Goal: Information Seeking & Learning: Learn about a topic

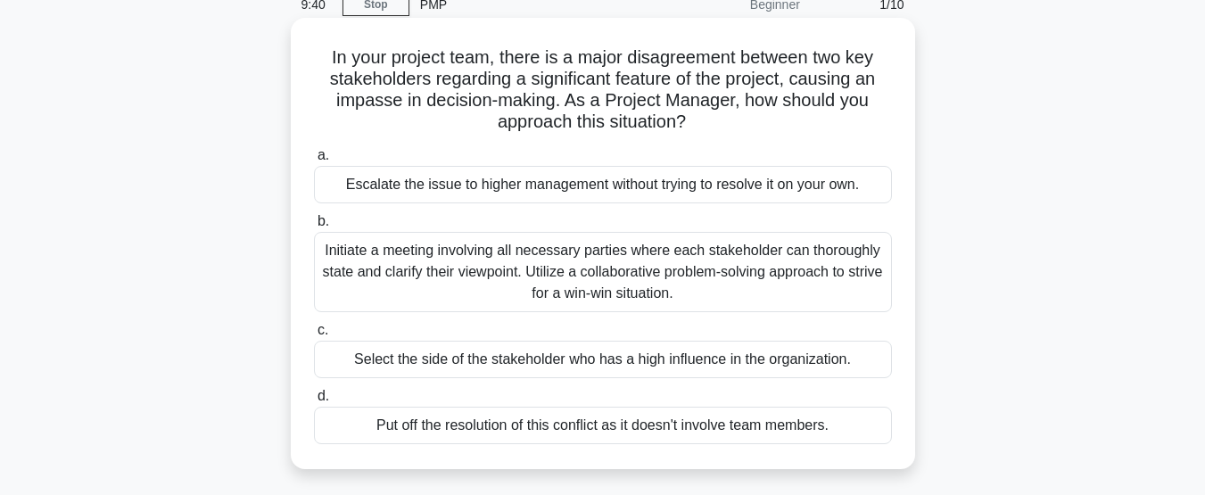
scroll to position [4, 0]
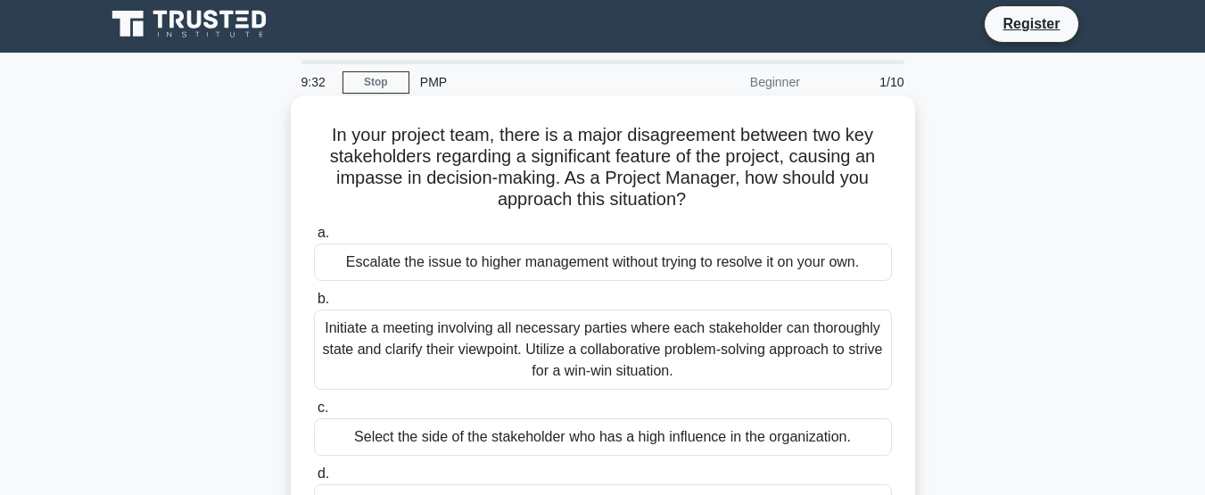
click at [360, 260] on div "Escalate the issue to higher management without trying to resolve it on your ow…" at bounding box center [603, 262] width 578 height 37
click at [314, 239] on input "a. Escalate the issue to higher management without trying to resolve it on your…" at bounding box center [314, 233] width 0 height 12
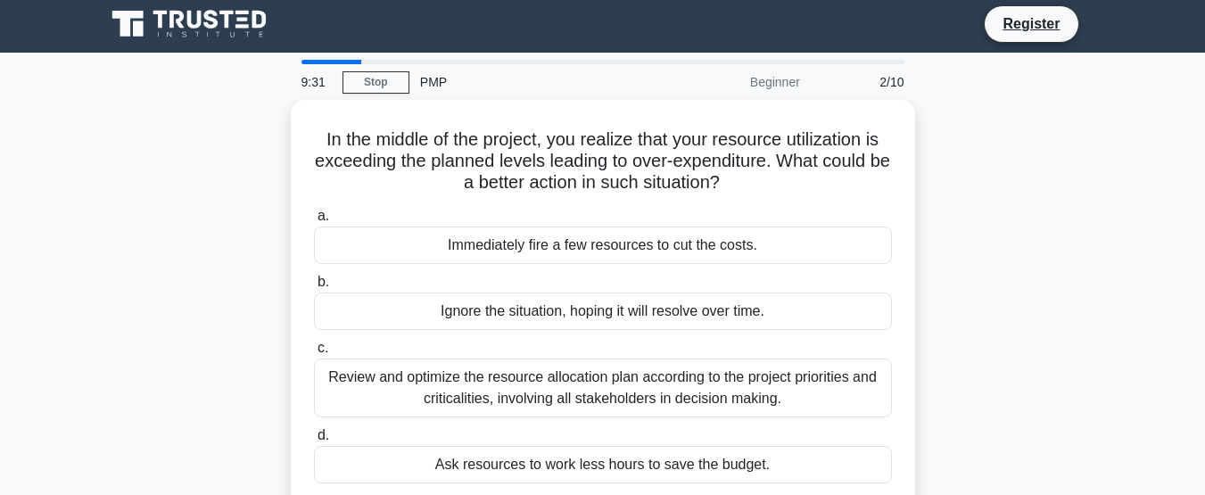
scroll to position [0, 0]
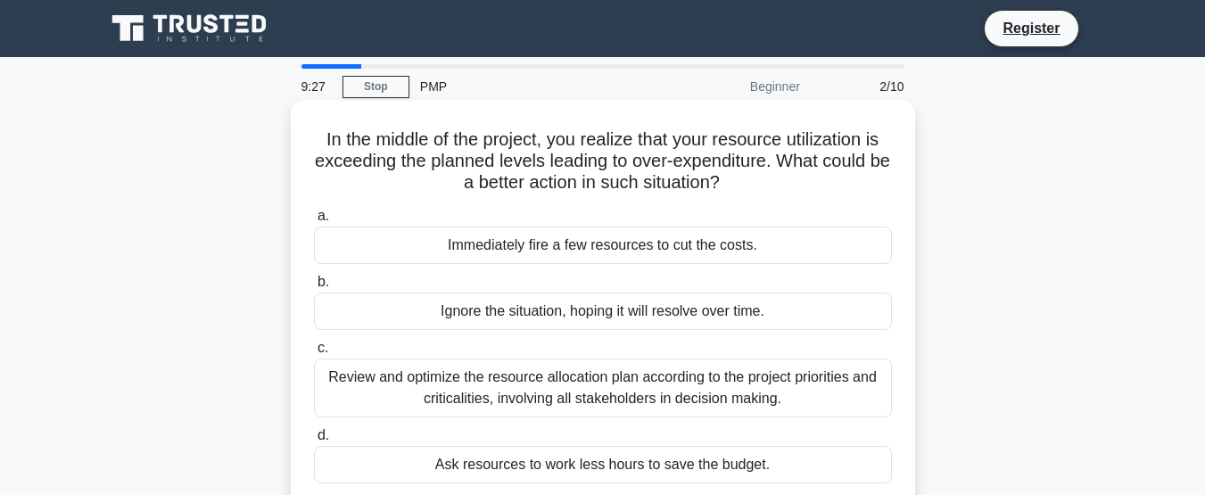
click at [463, 311] on div "Ignore the situation, hoping it will resolve over time." at bounding box center [603, 311] width 578 height 37
click at [314, 288] on input "b. Ignore the situation, hoping it will resolve over time." at bounding box center [314, 283] width 0 height 12
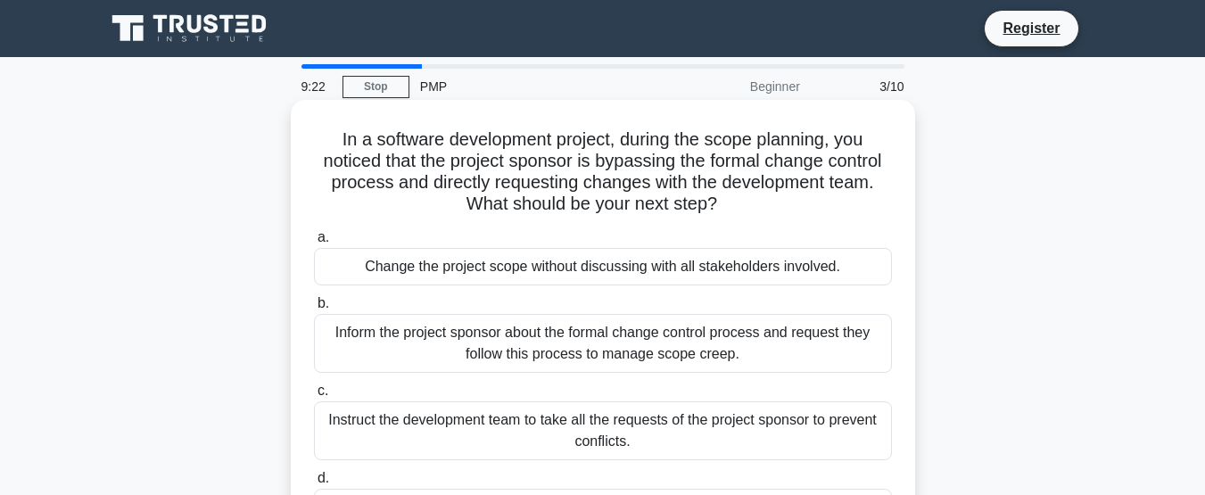
click at [564, 417] on div "Instruct the development team to take all the requests of the project sponsor t…" at bounding box center [603, 430] width 578 height 59
click at [314, 397] on input "c. Instruct the development team to take all the requests of the project sponso…" at bounding box center [314, 391] width 0 height 12
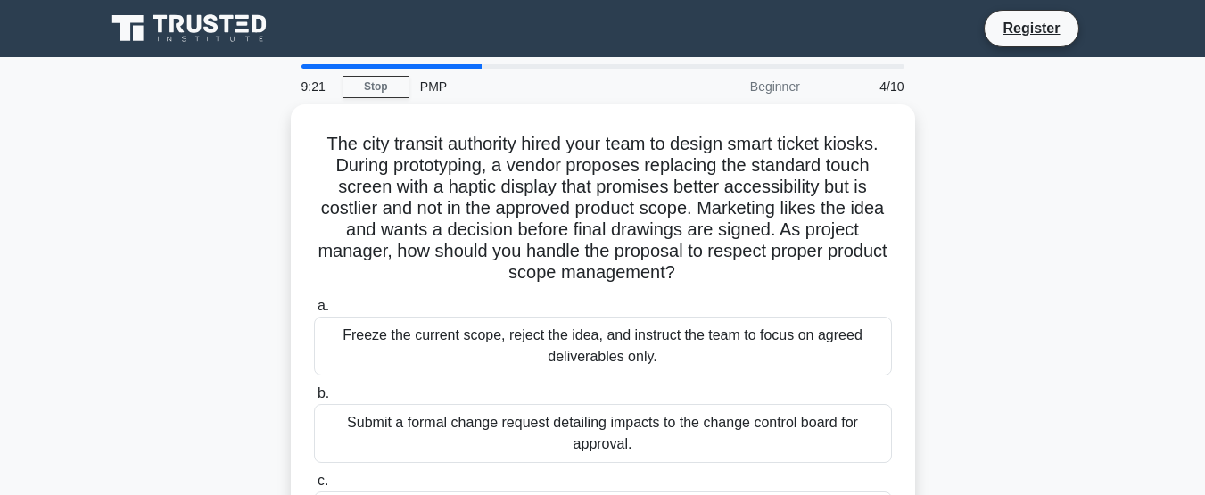
click at [564, 417] on div "Submit a formal change request detailing impacts to the change control board fo…" at bounding box center [603, 433] width 578 height 59
click at [314, 400] on input "b. Submit a formal change request detailing impacts to the change control board…" at bounding box center [314, 394] width 0 height 12
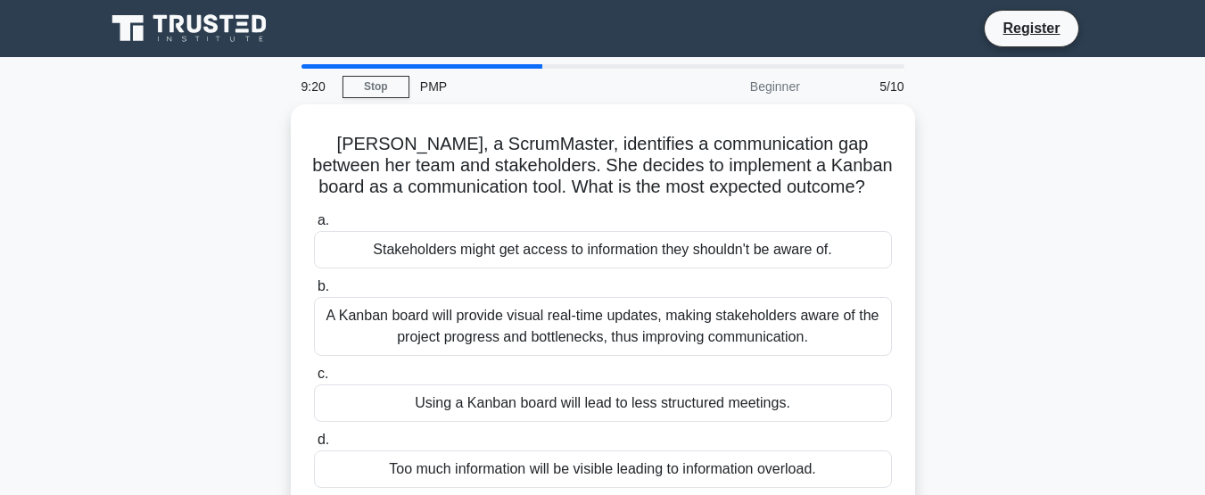
click at [564, 417] on div "Using a Kanban board will lead to less structured meetings." at bounding box center [603, 403] width 578 height 37
click at [314, 380] on input "c. Using a Kanban board will lead to less structured meetings." at bounding box center [314, 374] width 0 height 12
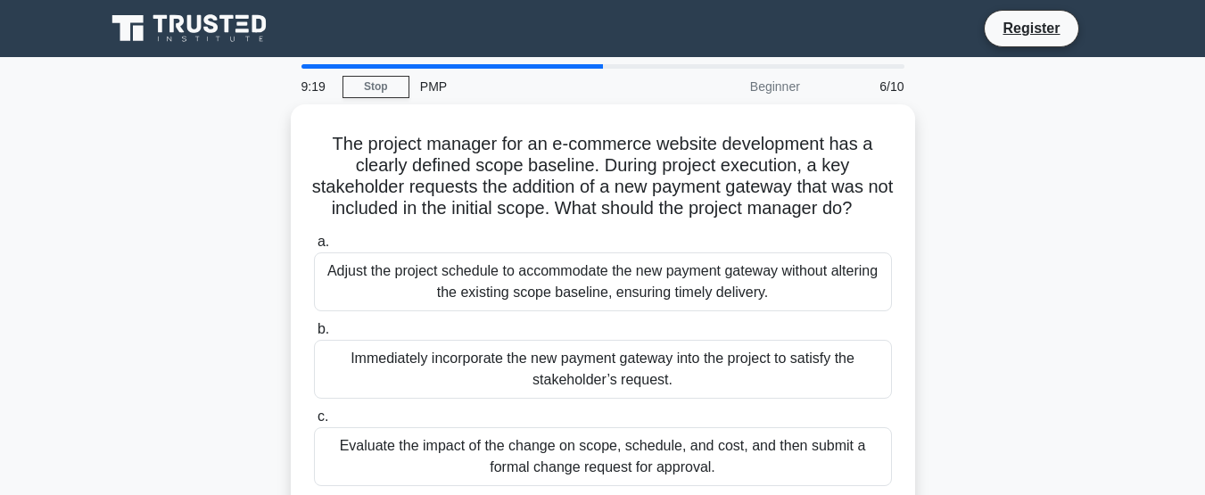
click at [564, 399] on div "Immediately incorporate the new payment gateway into the project to satisfy the…" at bounding box center [603, 369] width 578 height 59
click at [314, 335] on input "b. Immediately incorporate the new payment gateway into the project to satisfy …" at bounding box center [314, 330] width 0 height 12
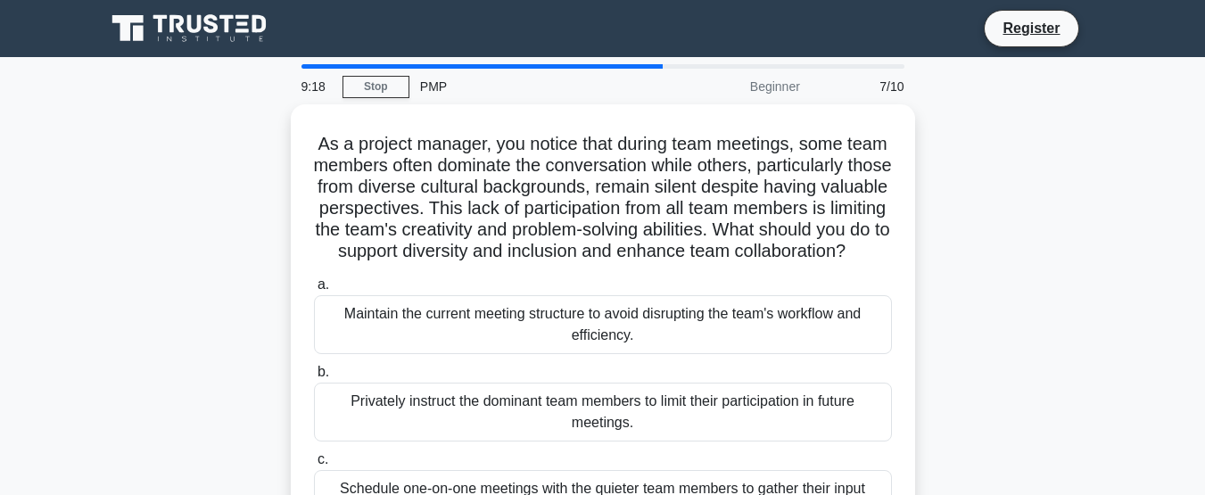
click at [564, 417] on div "Privately instruct the dominant team members to limit their participation in fu…" at bounding box center [603, 412] width 578 height 59
click at [314, 378] on input "b. Privately instruct the dominant team members to limit their participation in…" at bounding box center [314, 373] width 0 height 12
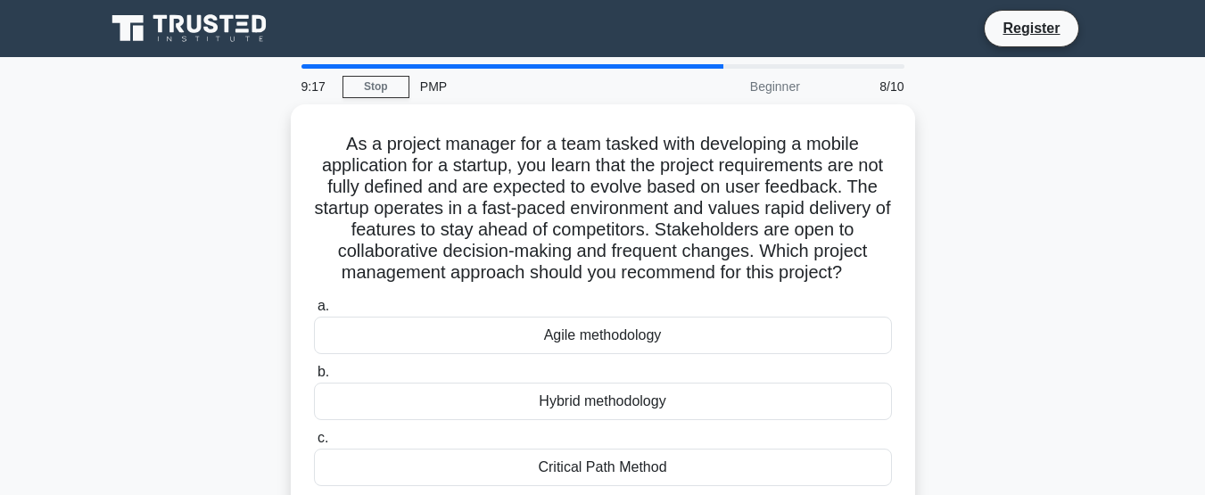
click at [564, 417] on div "Hybrid methodology" at bounding box center [603, 401] width 578 height 37
click at [314, 378] on input "b. Hybrid methodology" at bounding box center [314, 373] width 0 height 12
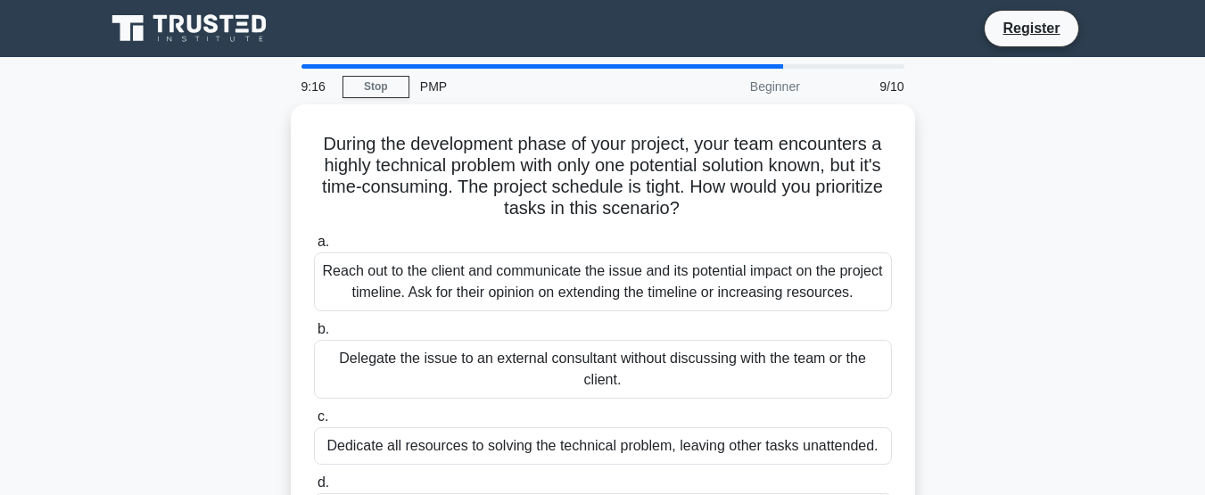
click at [564, 417] on label "c. Dedicate all resources to solving the technical problem, leaving other tasks…" at bounding box center [603, 435] width 578 height 59
click at [314, 417] on input "c. Dedicate all resources to solving the technical problem, leaving other tasks…" at bounding box center [314, 417] width 0 height 12
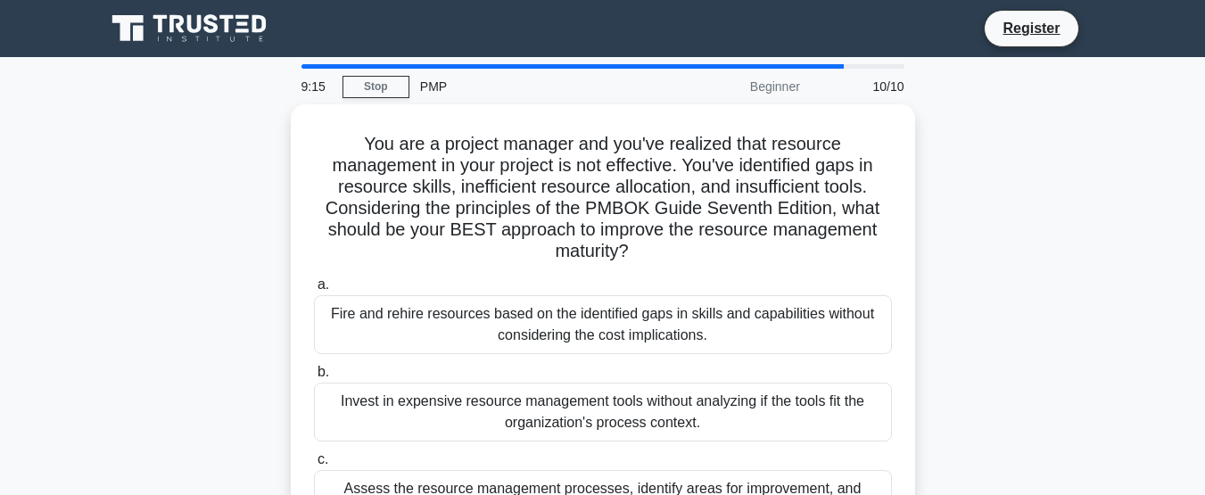
click at [564, 417] on div "Invest in expensive resource management tools without analyzing if the tools fi…" at bounding box center [603, 412] width 578 height 59
click at [314, 378] on input "b. Invest in expensive resource management tools without analyzing if the tools…" at bounding box center [314, 373] width 0 height 12
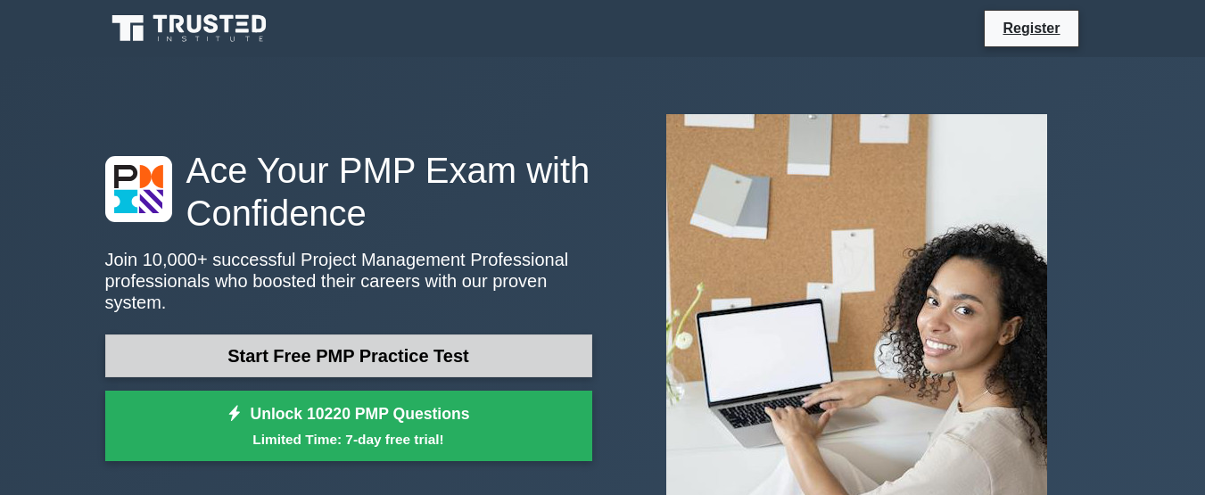
click at [328, 335] on link "Start Free PMP Practice Test" at bounding box center [348, 356] width 487 height 43
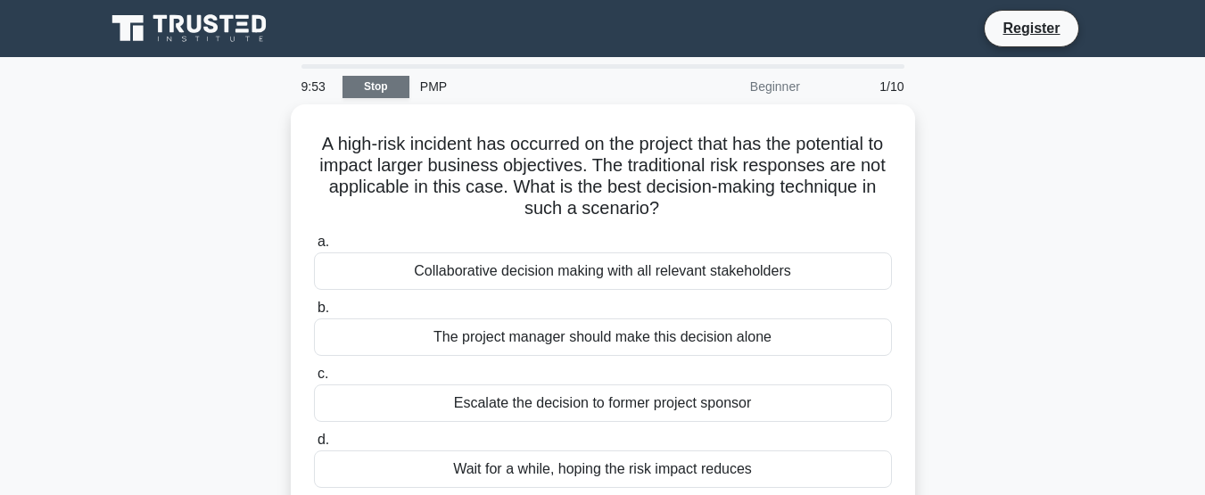
click at [373, 83] on link "Stop" at bounding box center [376, 87] width 67 height 22
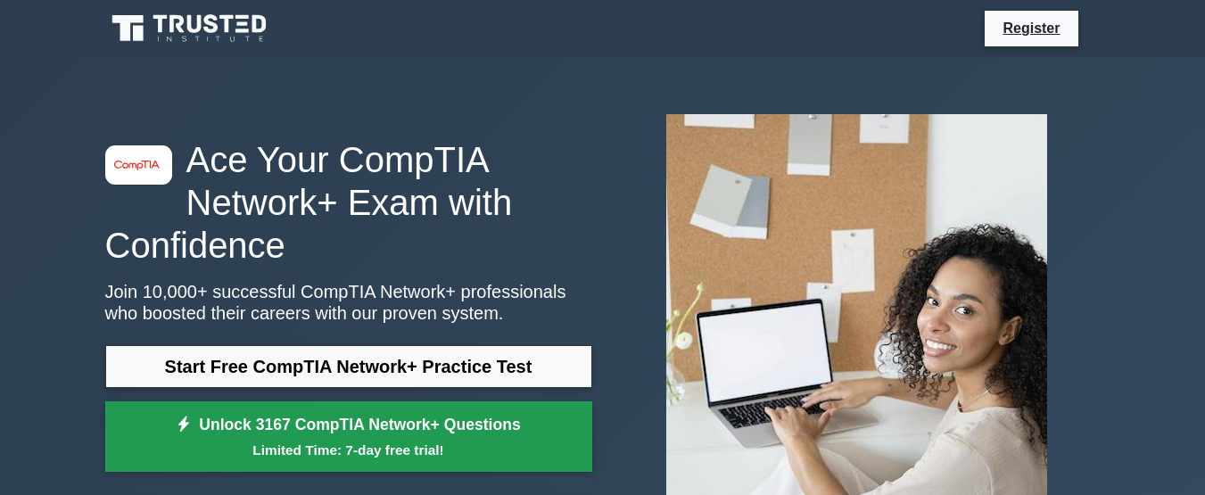
click at [447, 421] on link "Unlock 3167 CompTIA Network+ Questions Limited Time: 7-day free trial!" at bounding box center [348, 436] width 487 height 71
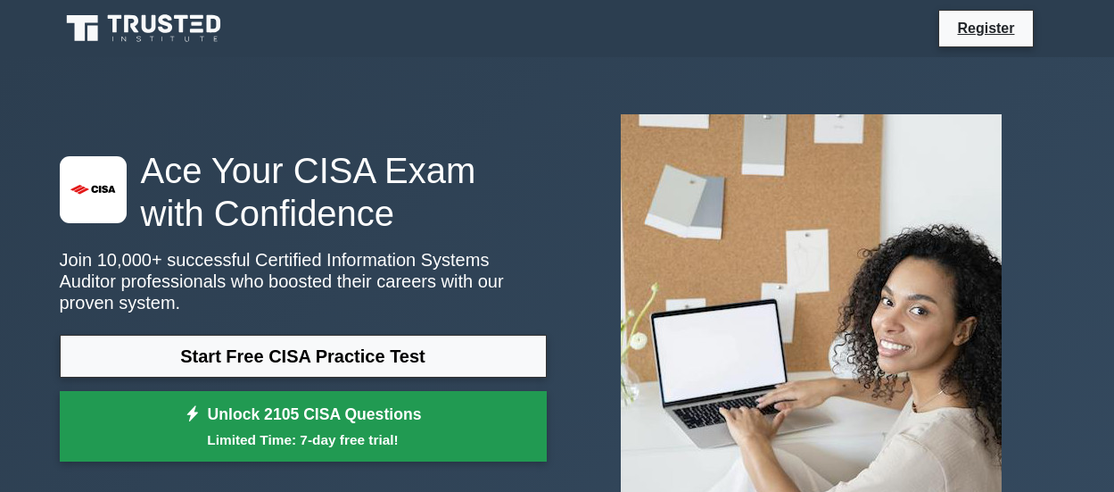
click at [276, 417] on link "Unlock 2105 CISA Questions Limited Time: 7-day free trial!" at bounding box center [303, 426] width 487 height 71
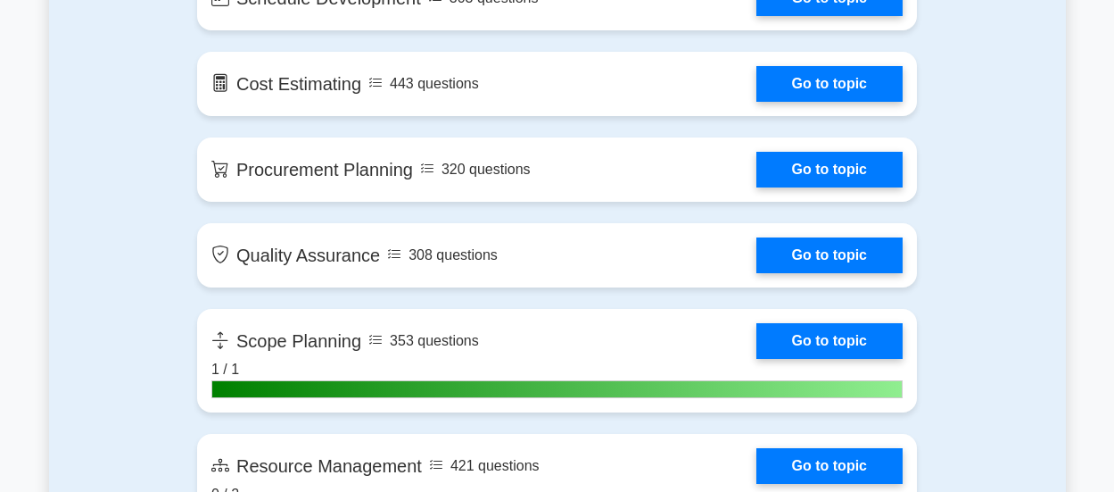
scroll to position [2213, 0]
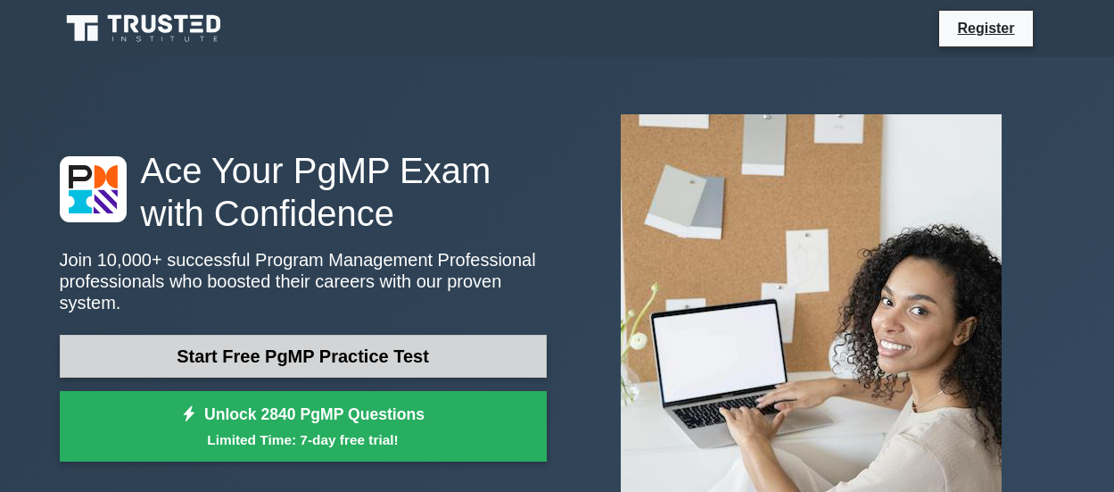
click at [404, 344] on link "Start Free PgMP Practice Test" at bounding box center [303, 356] width 487 height 43
